Goal: Navigation & Orientation: Find specific page/section

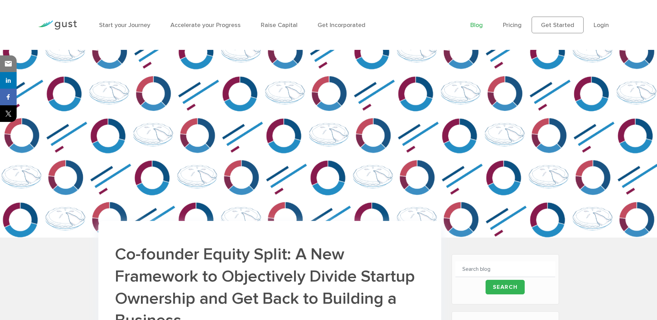
click at [477, 24] on link "Blog" at bounding box center [476, 24] width 12 height 7
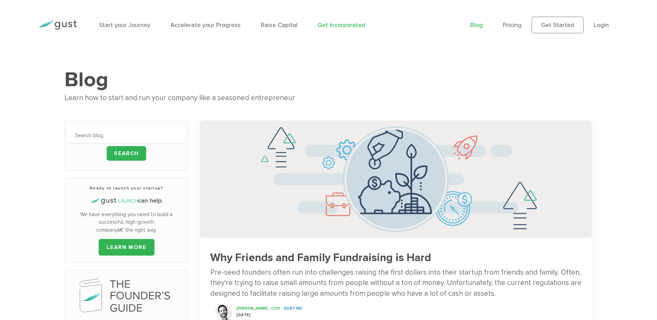
click at [346, 27] on link "Get Incorporated" at bounding box center [342, 24] width 48 height 7
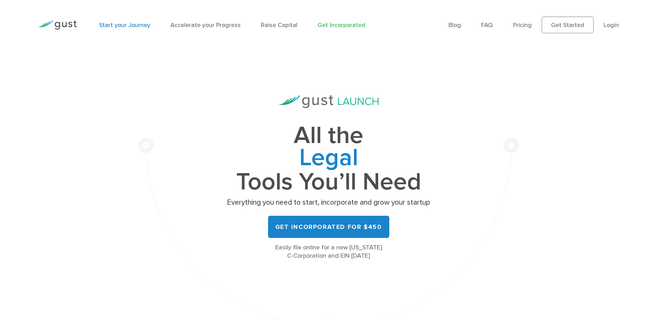
click at [130, 24] on link "Start your Journey" at bounding box center [124, 24] width 51 height 7
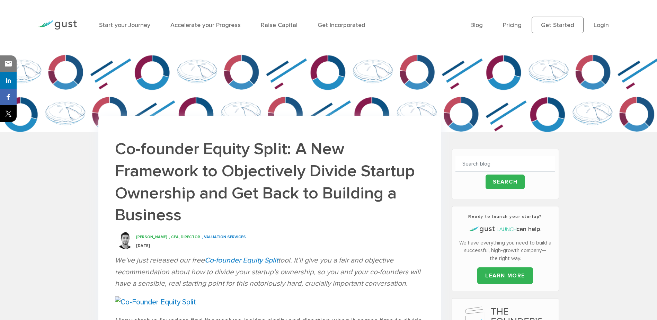
scroll to position [173, 0]
